Goal: Information Seeking & Learning: Learn about a topic

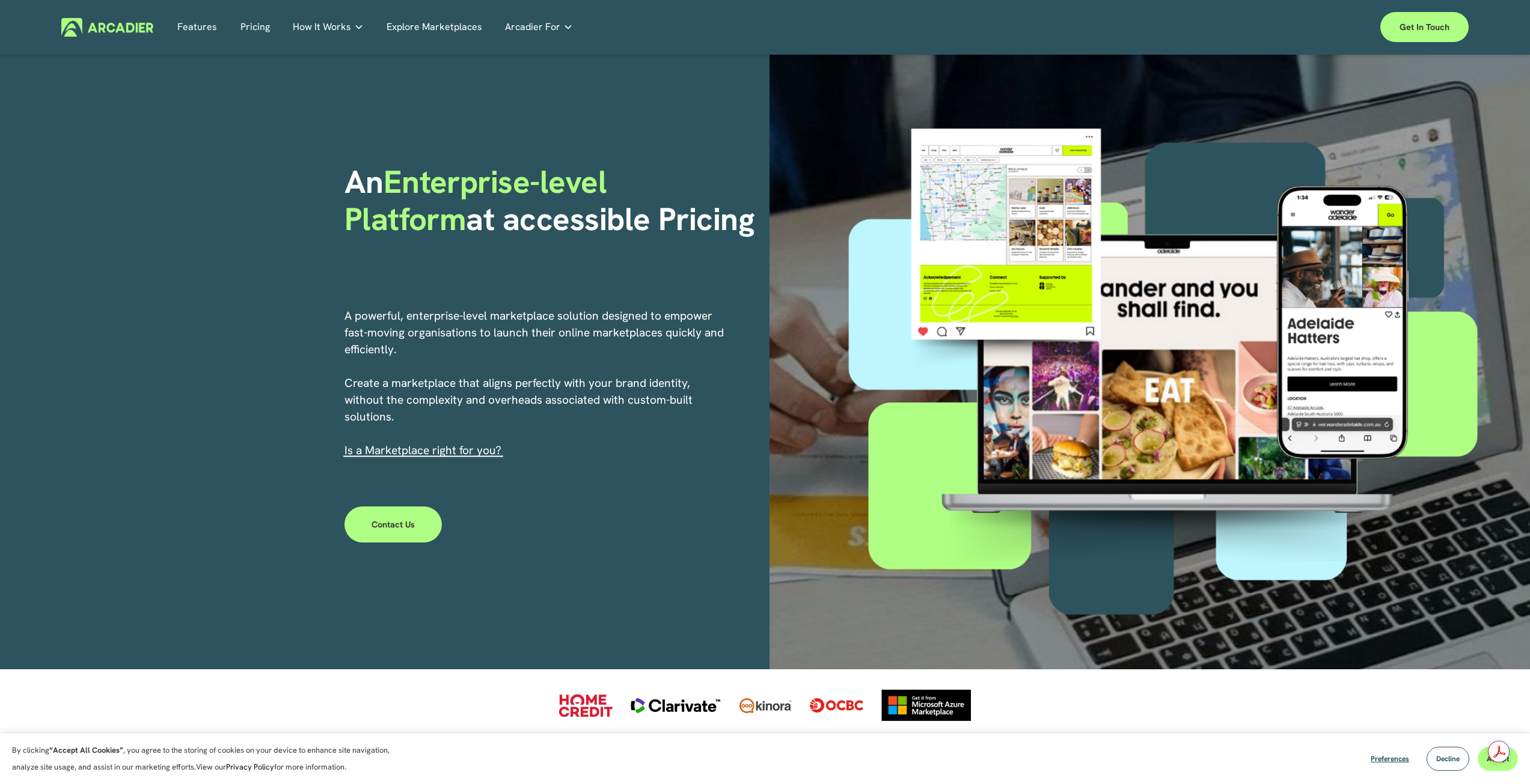
click at [258, 25] on link "Pricing" at bounding box center [255, 27] width 29 height 19
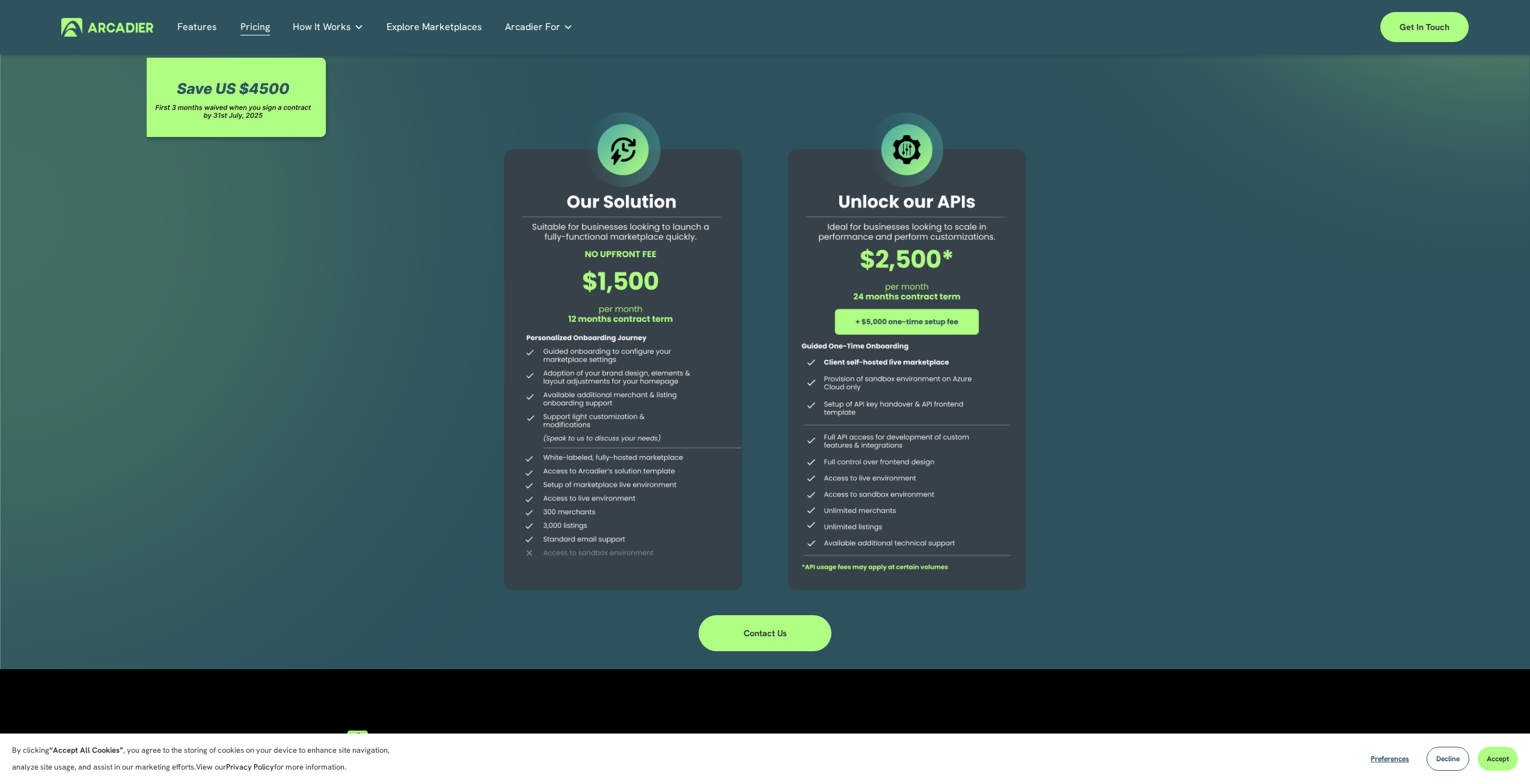
click at [409, 25] on link "Explore Marketplaces" at bounding box center [434, 27] width 96 height 19
